Goal: Find specific page/section: Find specific page/section

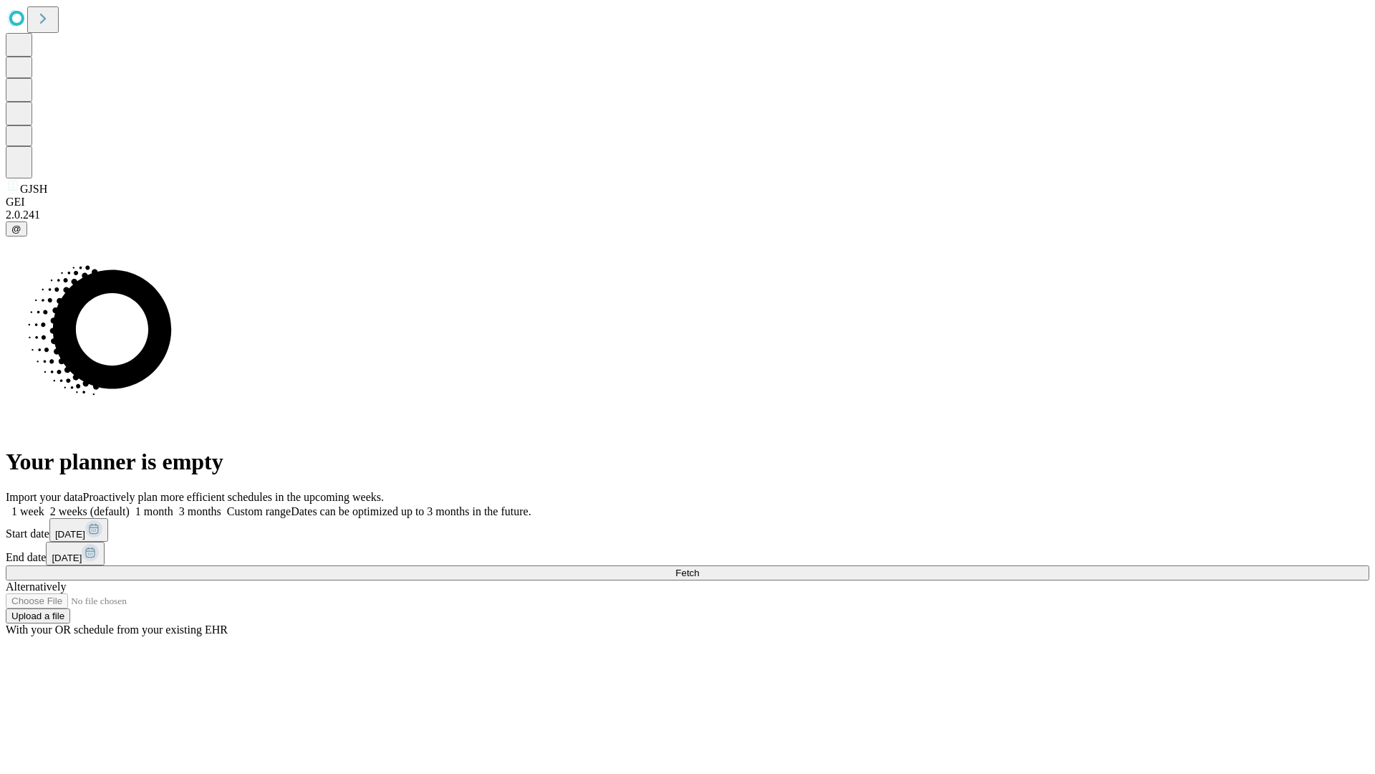
click at [699, 567] on span "Fetch" at bounding box center [687, 572] width 24 height 11
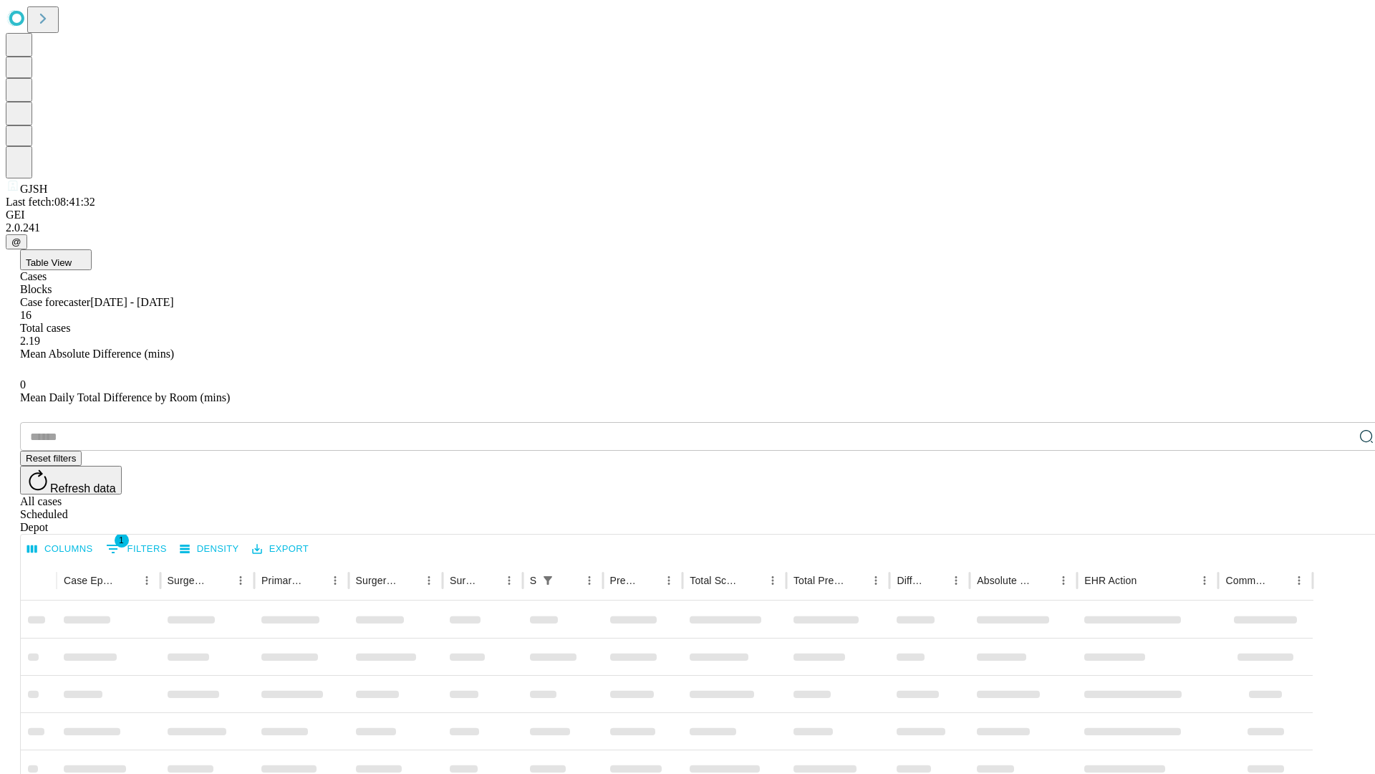
click at [1338, 521] on div "Depot" at bounding box center [702, 527] width 1364 height 13
click at [1221, 495] on div "All cases" at bounding box center [702, 501] width 1364 height 13
